Goal: Find specific page/section: Find specific page/section

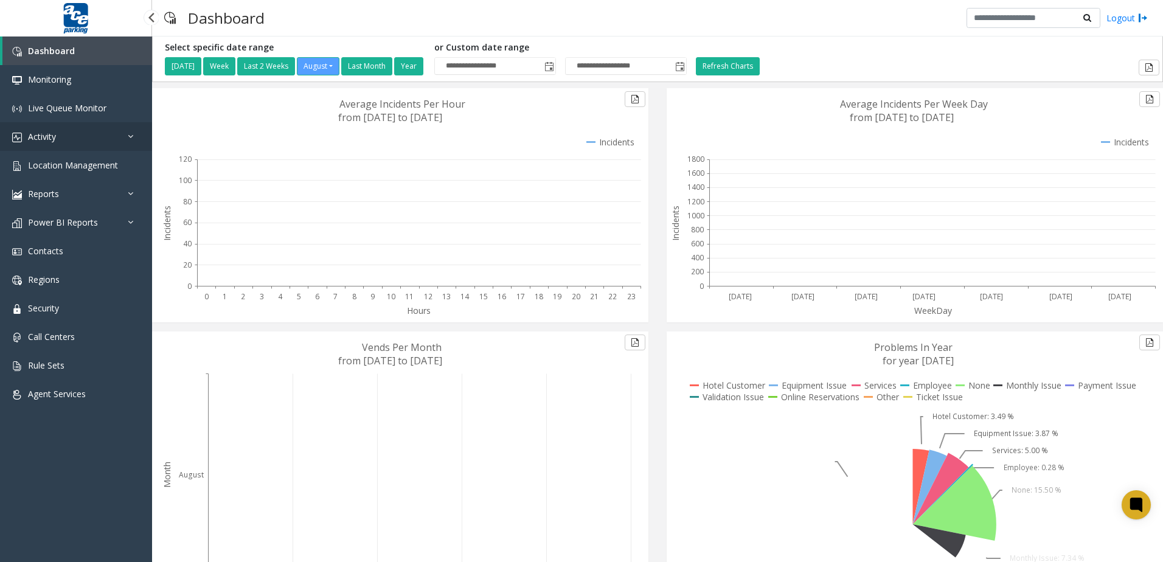
click at [98, 128] on link "Activity" at bounding box center [76, 136] width 152 height 29
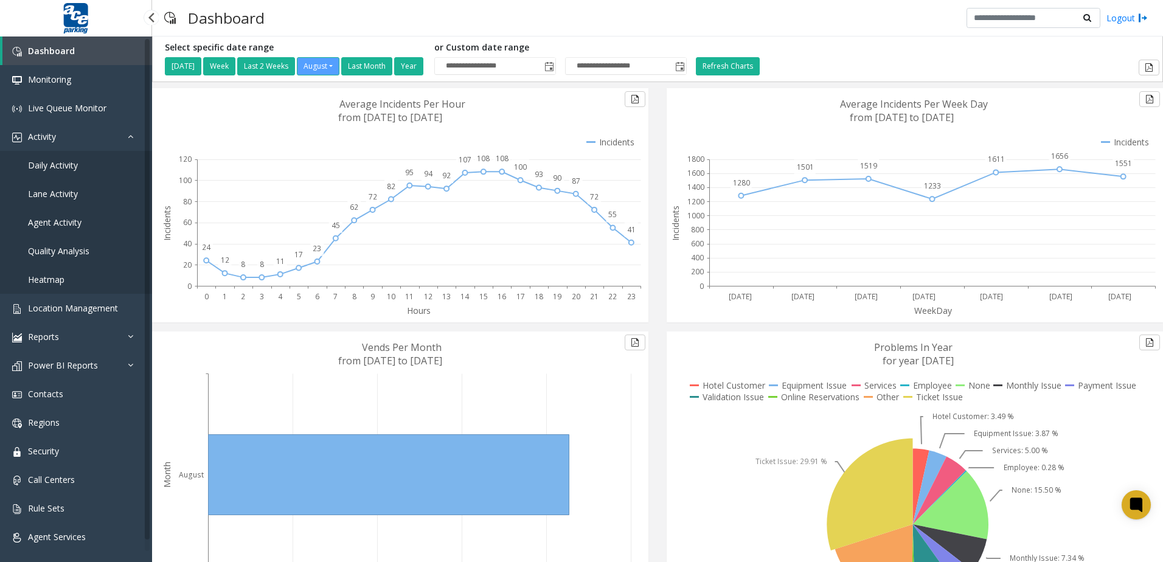
click at [73, 158] on link "Daily Activity" at bounding box center [76, 165] width 152 height 29
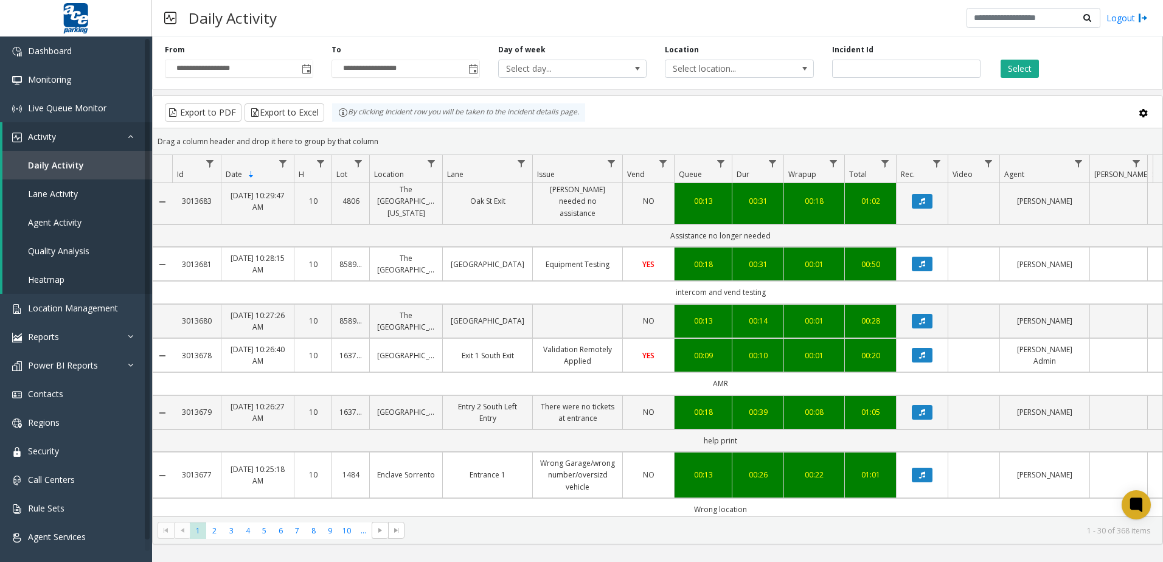
scroll to position [1318, 0]
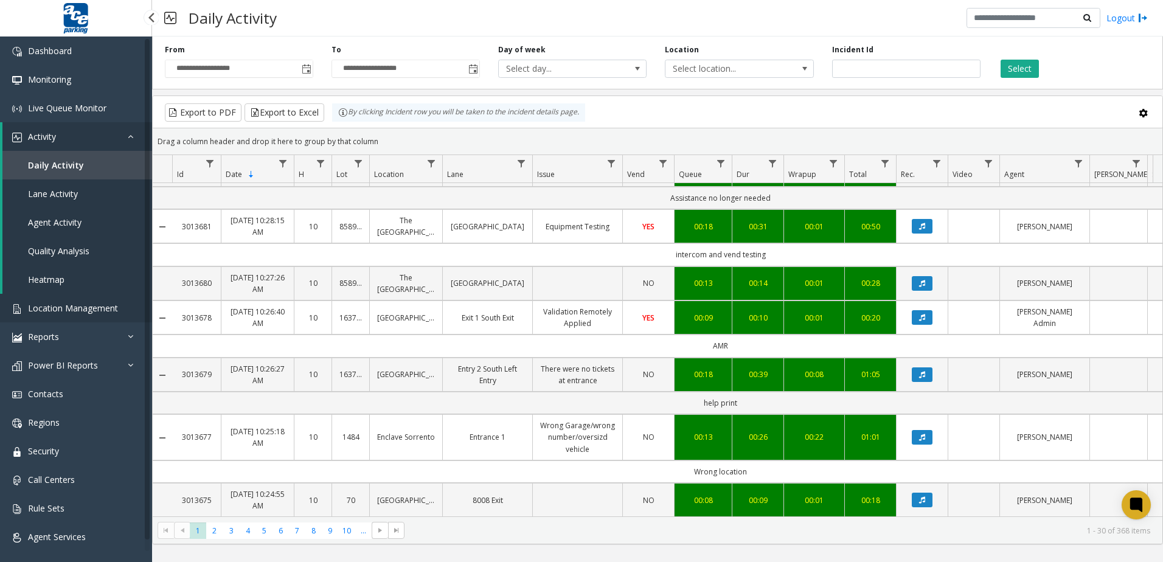
click at [65, 311] on span "Location Management" at bounding box center [73, 308] width 90 height 12
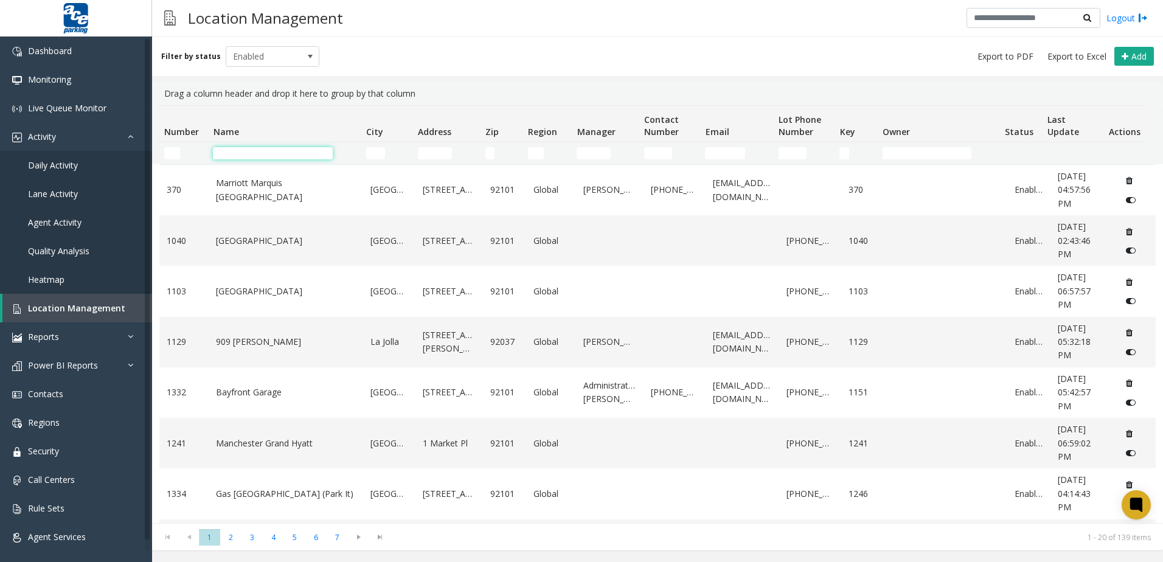
click at [307, 156] on input "Name Filter" at bounding box center [273, 153] width 120 height 12
type input "*"
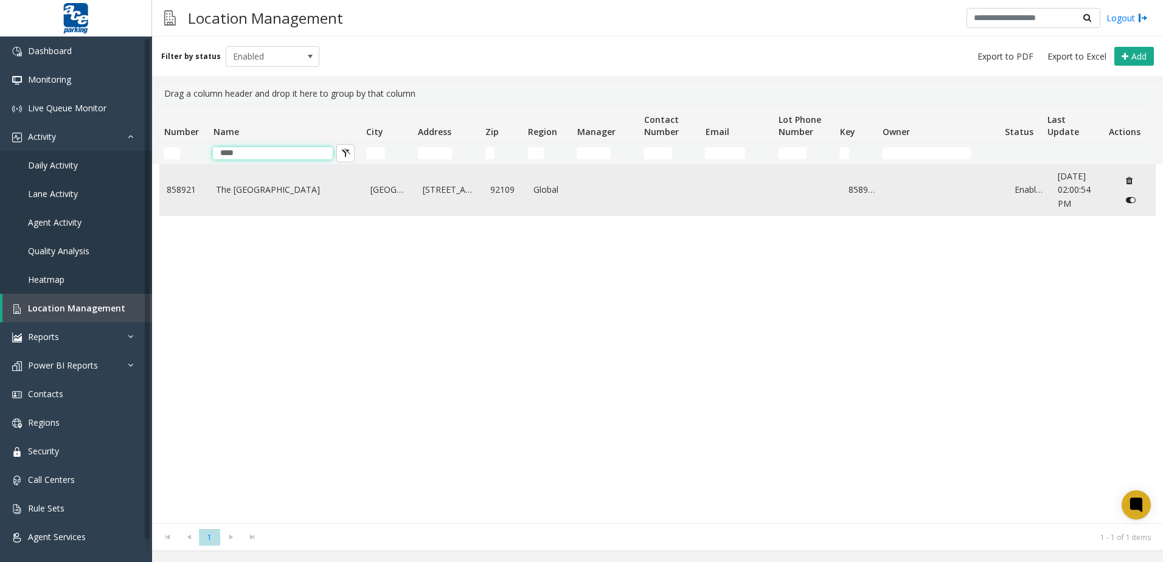
type input "****"
click at [325, 183] on link "The [GEOGRAPHIC_DATA]" at bounding box center [286, 189] width 140 height 13
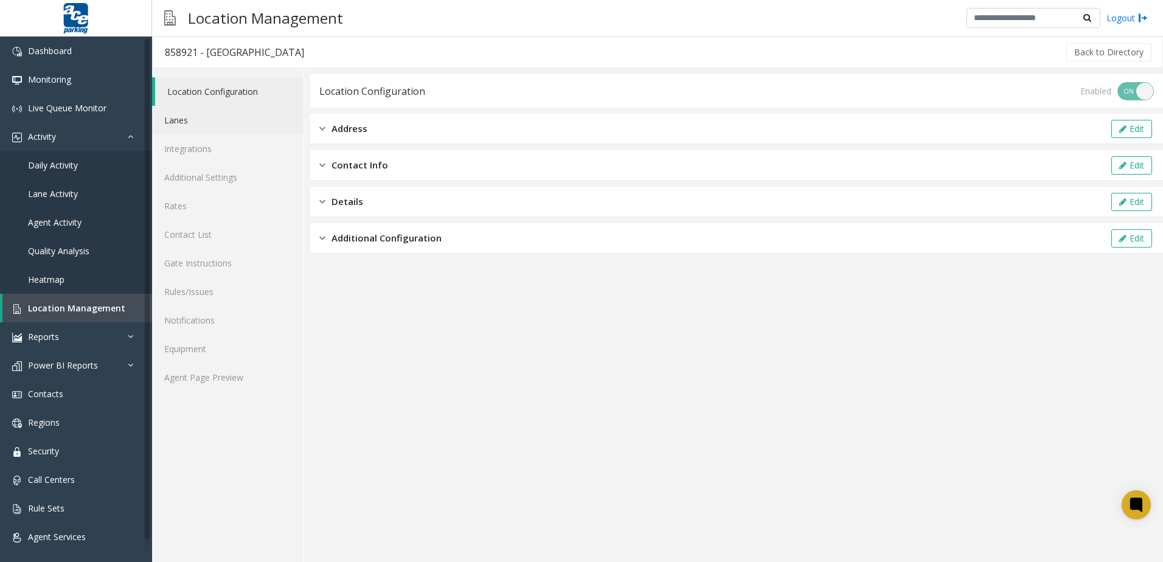
click at [181, 131] on link "Lanes" at bounding box center [228, 120] width 152 height 29
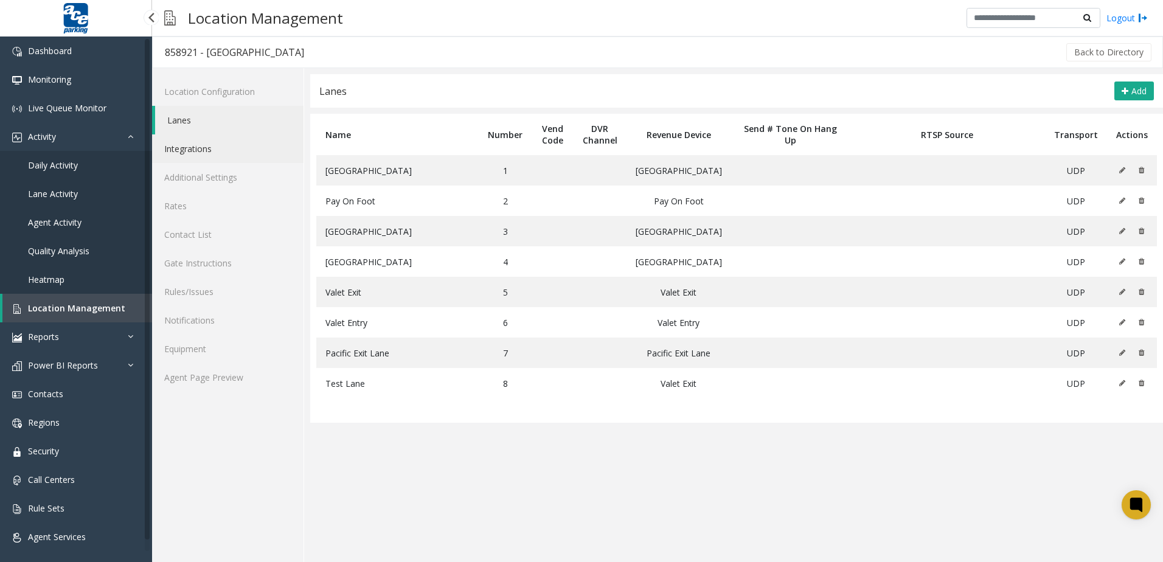
click at [172, 145] on link "Integrations" at bounding box center [228, 148] width 152 height 29
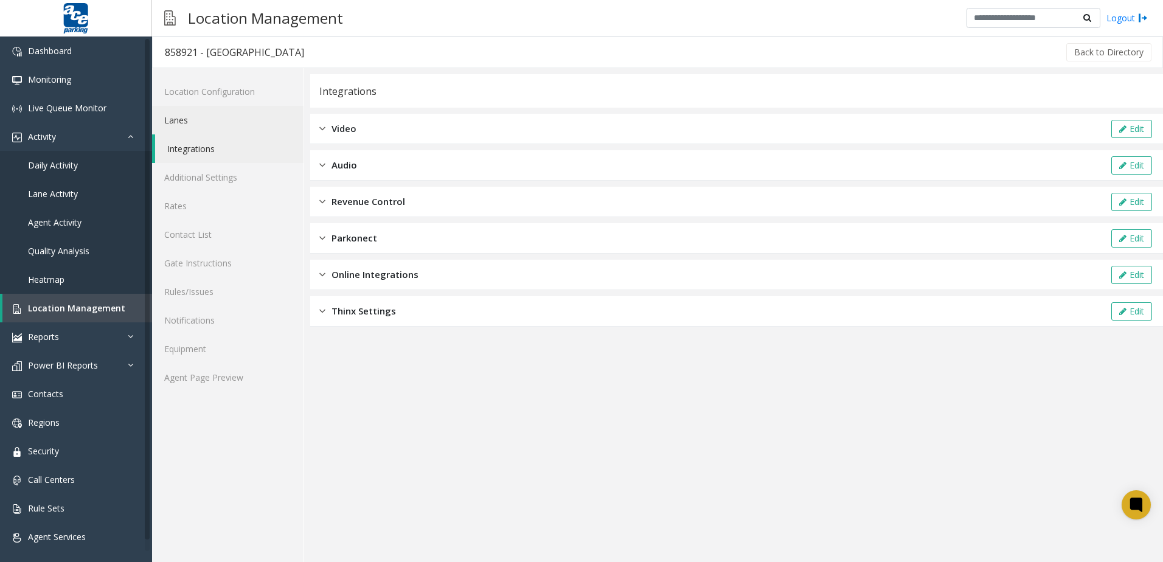
click at [210, 111] on link "Lanes" at bounding box center [228, 120] width 152 height 29
